Goal: Navigation & Orientation: Understand site structure

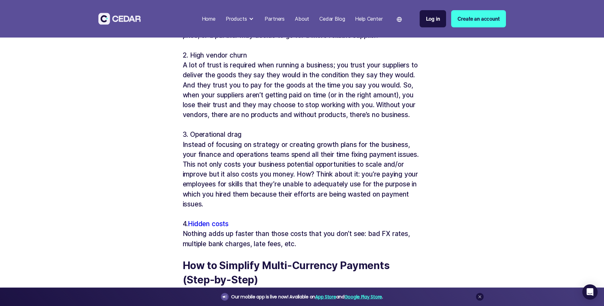
scroll to position [1402, 0]
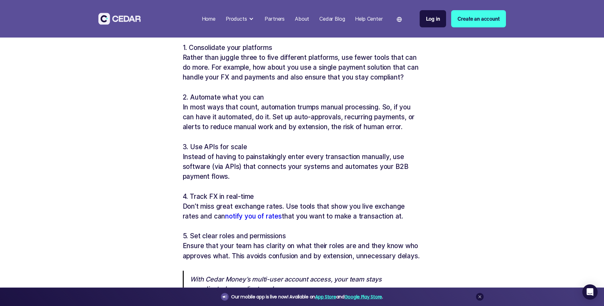
click at [208, 18] on div "Home" at bounding box center [209, 19] width 14 height 8
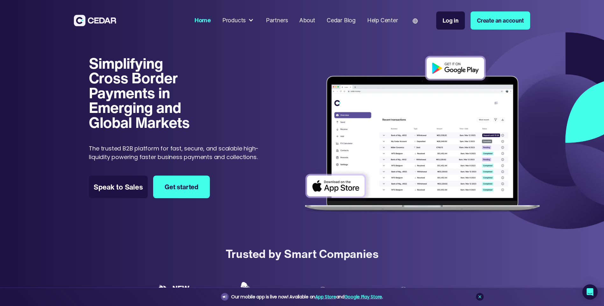
click at [309, 22] on div "About" at bounding box center [307, 20] width 16 height 9
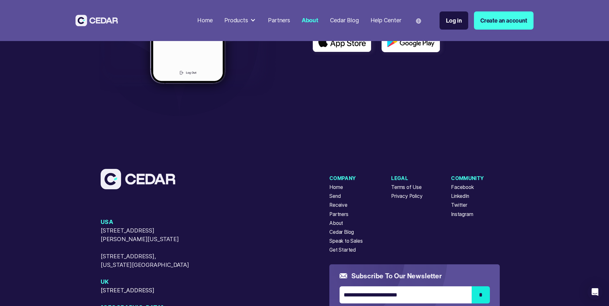
scroll to position [1852, 0]
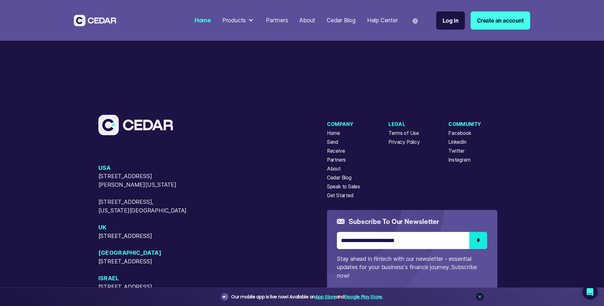
scroll to position [2877, 0]
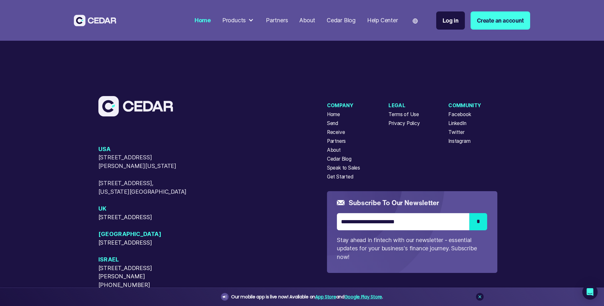
click at [336, 154] on div "About" at bounding box center [334, 151] width 14 height 8
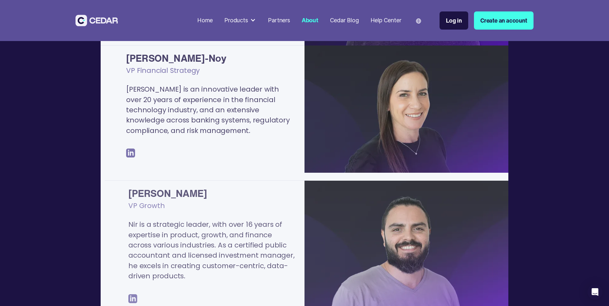
scroll to position [287, 0]
